Goal: Task Accomplishment & Management: Use online tool/utility

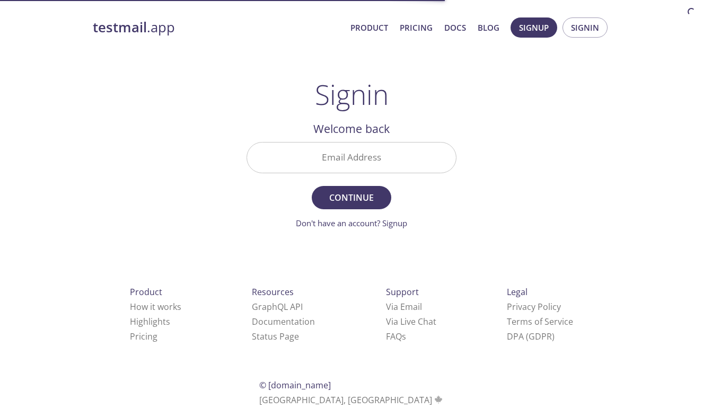
click at [344, 153] on input "Email Address" at bounding box center [351, 158] width 209 height 30
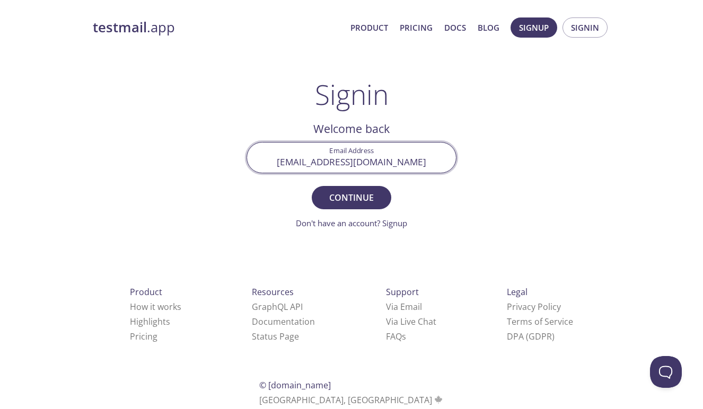
type input "[EMAIL_ADDRESS][DOMAIN_NAME]"
click at [352, 197] on button "Continue" at bounding box center [352, 197] width 80 height 23
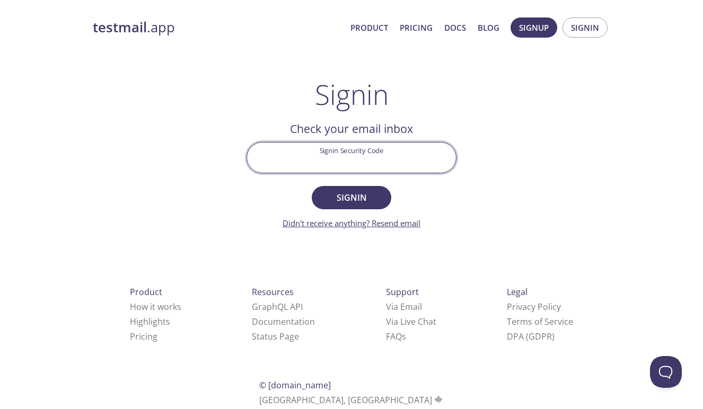
paste input "WZ58ZG4"
type input "WZ58ZG4"
click at [331, 194] on span "Signin" at bounding box center [352, 197] width 56 height 15
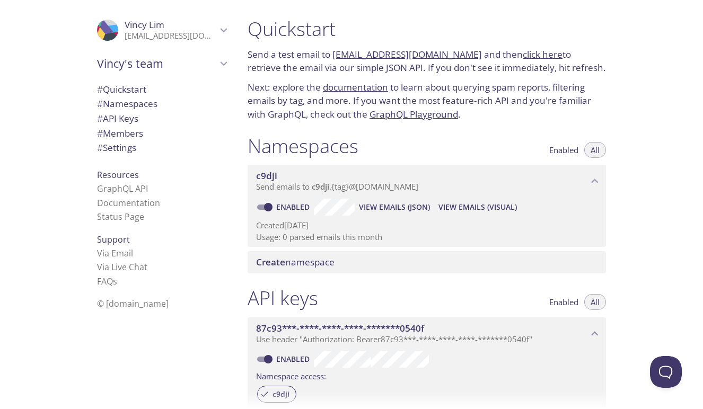
click at [523, 56] on link "click here" at bounding box center [543, 54] width 40 height 12
click at [369, 59] on link "[EMAIL_ADDRESS][DOMAIN_NAME]" at bounding box center [408, 54] width 150 height 12
click at [390, 205] on span "View Emails (JSON)" at bounding box center [394, 207] width 71 height 13
click at [454, 204] on span "View Emails (Visual)" at bounding box center [478, 207] width 78 height 13
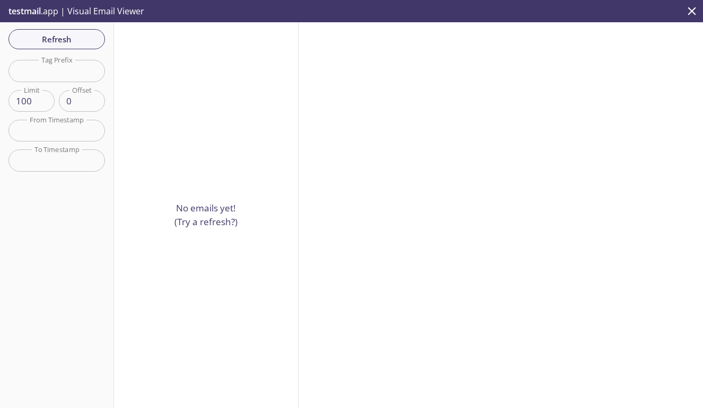
click at [215, 217] on p "No emails yet! (Try a refresh?)" at bounding box center [205, 215] width 63 height 27
click at [218, 223] on p "No emails yet! (Try a refresh?)" at bounding box center [205, 215] width 63 height 27
